Goal: Transaction & Acquisition: Purchase product/service

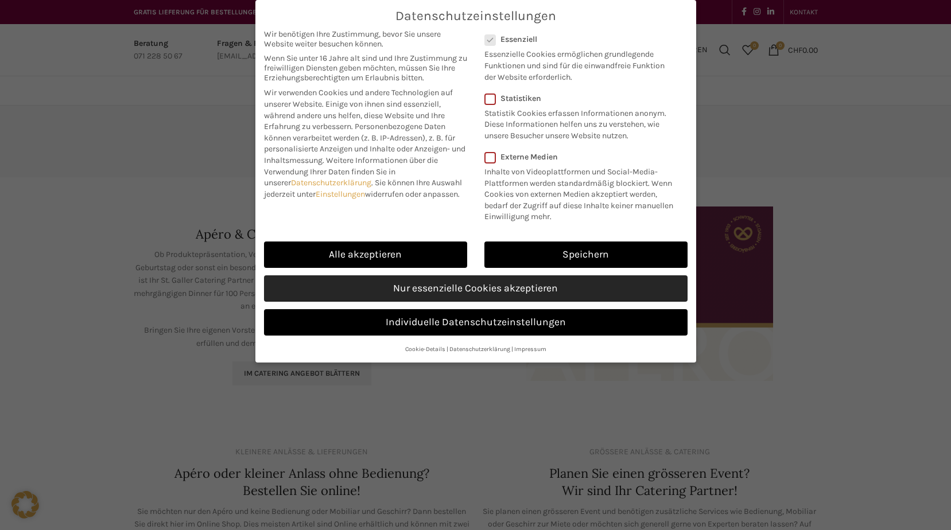
click at [350, 289] on link "Nur essenzielle Cookies akzeptieren" at bounding box center [475, 288] width 423 height 26
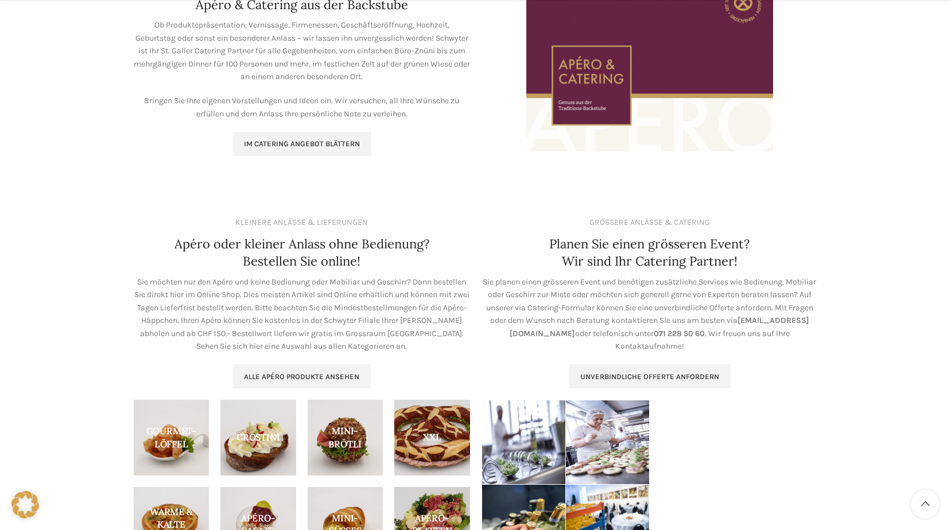
scroll to position [344, 0]
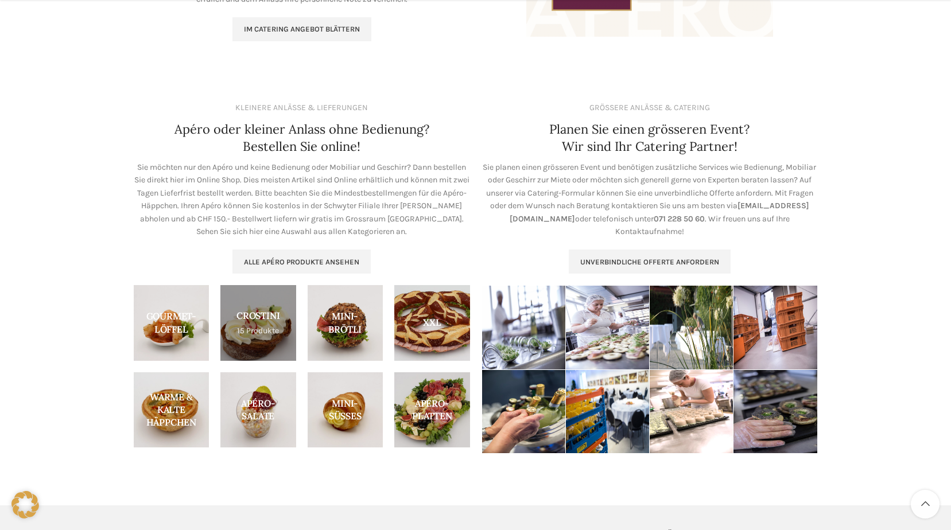
click at [272, 310] on link "Product category crostini" at bounding box center [258, 323] width 76 height 76
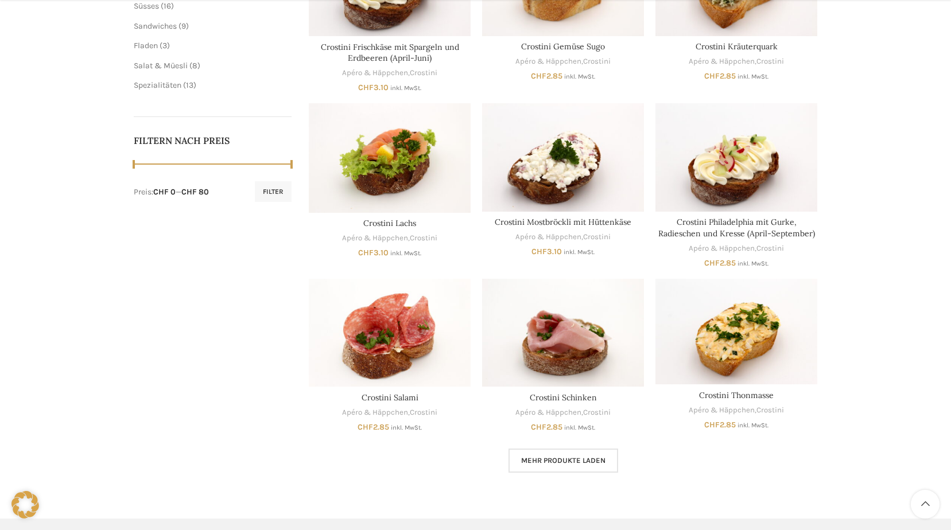
scroll to position [516, 0]
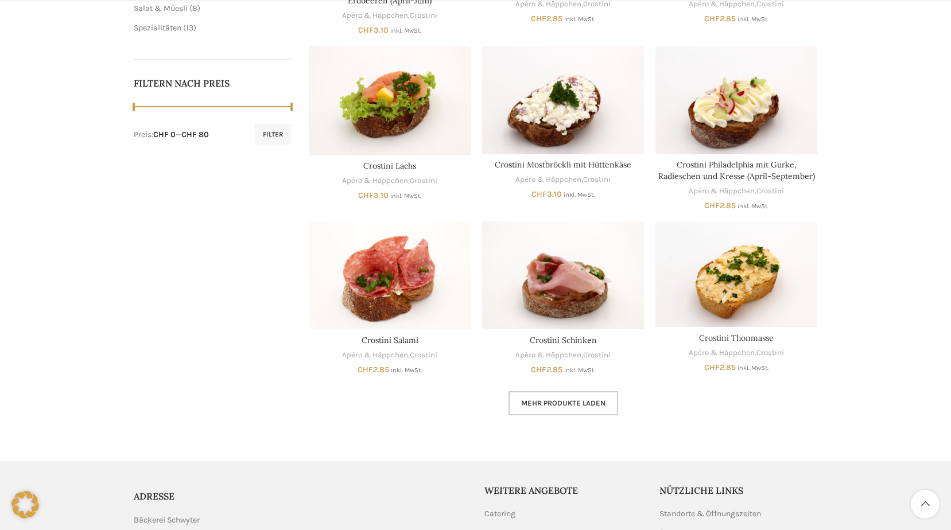
click at [536, 397] on link "Mehr Produkte laden" at bounding box center [563, 403] width 110 height 24
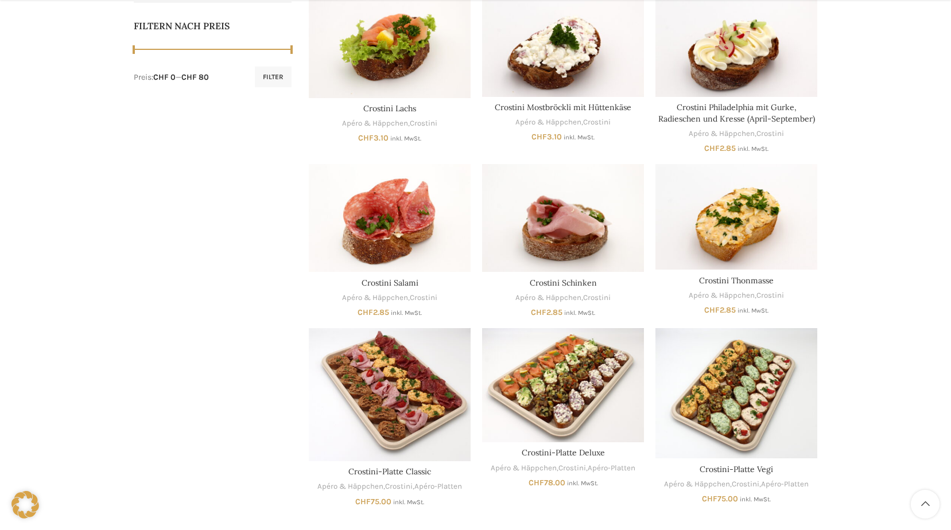
scroll to position [631, 0]
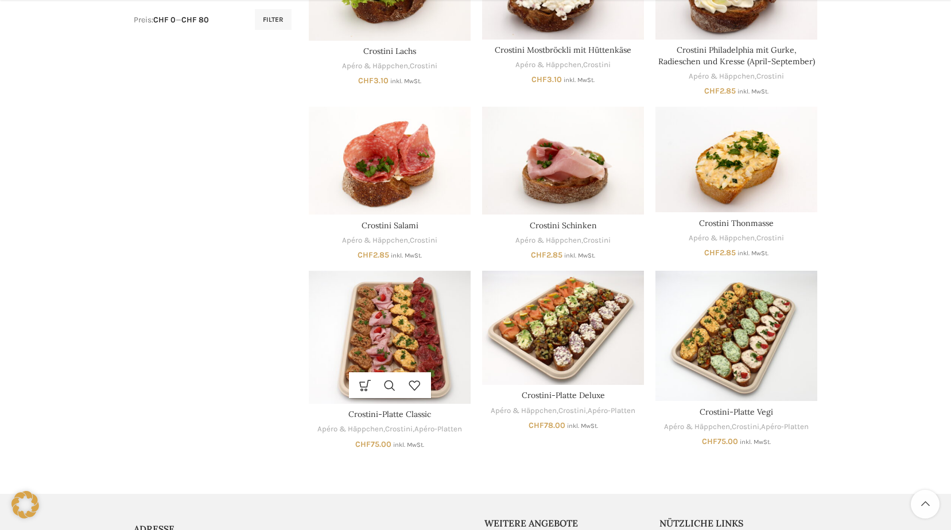
click at [396, 337] on img "Crostini-Platte Classic" at bounding box center [390, 337] width 162 height 133
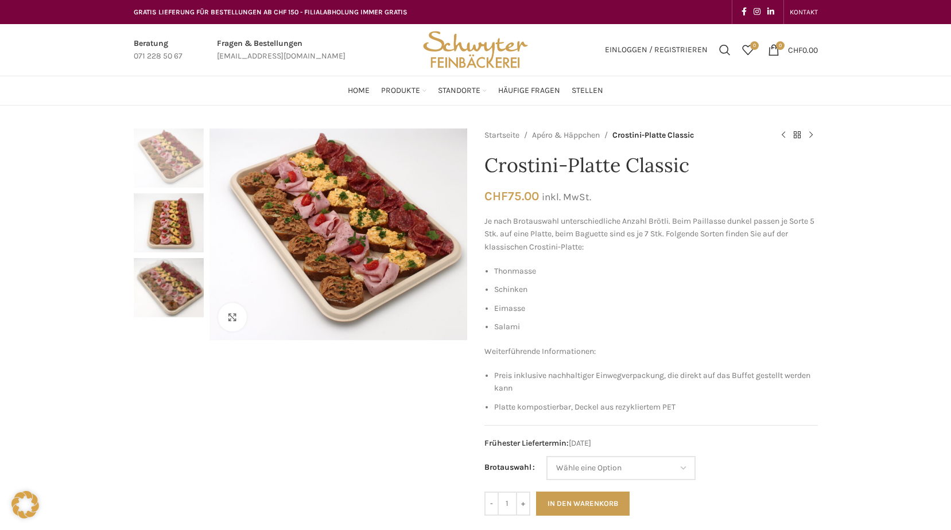
click at [189, 234] on img "2 / 3" at bounding box center [169, 222] width 70 height 59
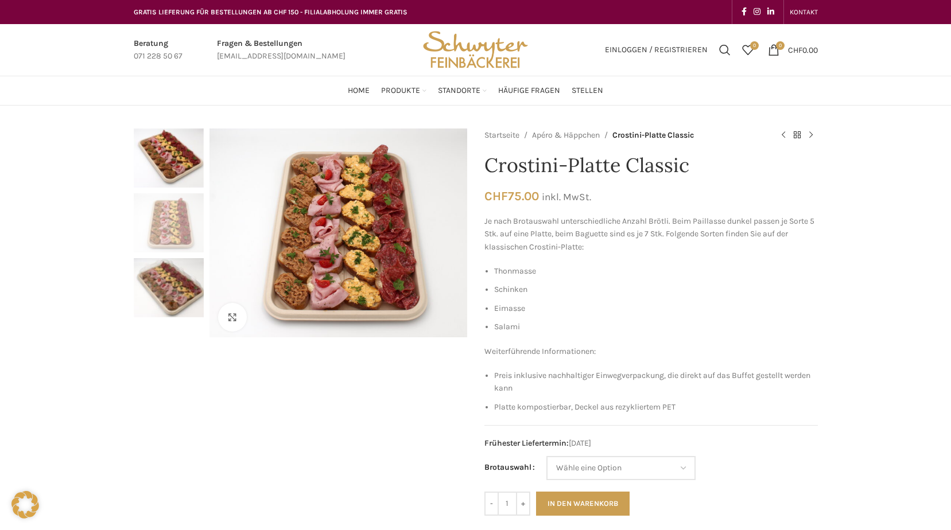
click at [168, 292] on img "3 / 3" at bounding box center [169, 287] width 70 height 59
